Goal: Task Accomplishment & Management: Complete application form

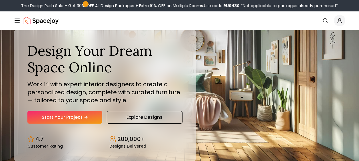
click at [75, 118] on link "Start Your Project" at bounding box center [64, 117] width 75 height 13
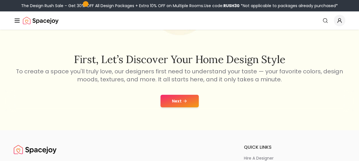
scroll to position [77, 0]
click at [185, 100] on icon at bounding box center [185, 100] width 5 height 5
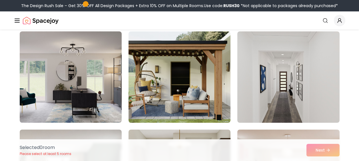
scroll to position [47, 0]
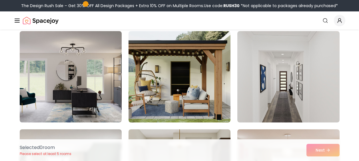
click at [201, 89] on img at bounding box center [179, 76] width 102 height 91
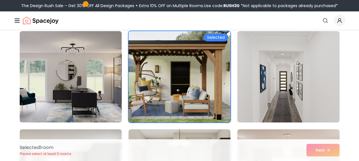
click at [92, 72] on img at bounding box center [71, 76] width 102 height 91
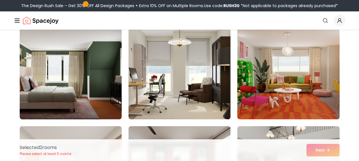
scroll to position [148, 0]
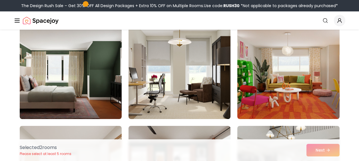
click at [162, 79] on img at bounding box center [179, 73] width 102 height 91
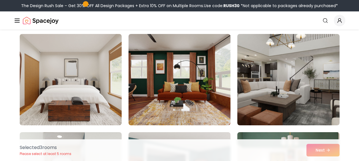
scroll to position [240, 0]
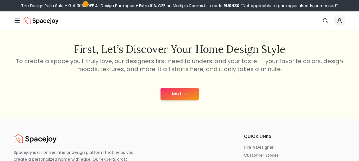
scroll to position [77, 0]
